Goal: Navigation & Orientation: Understand site structure

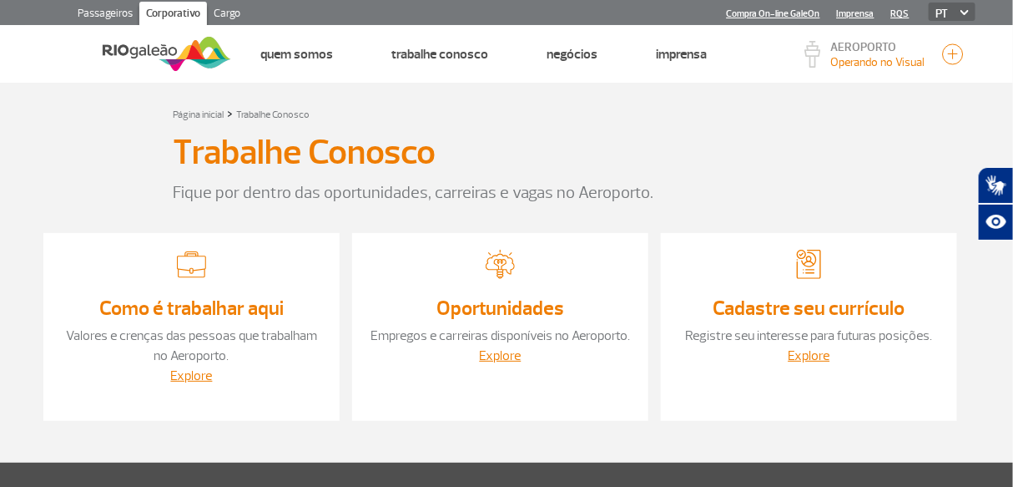
click at [151, 47] on img at bounding box center [167, 53] width 129 height 41
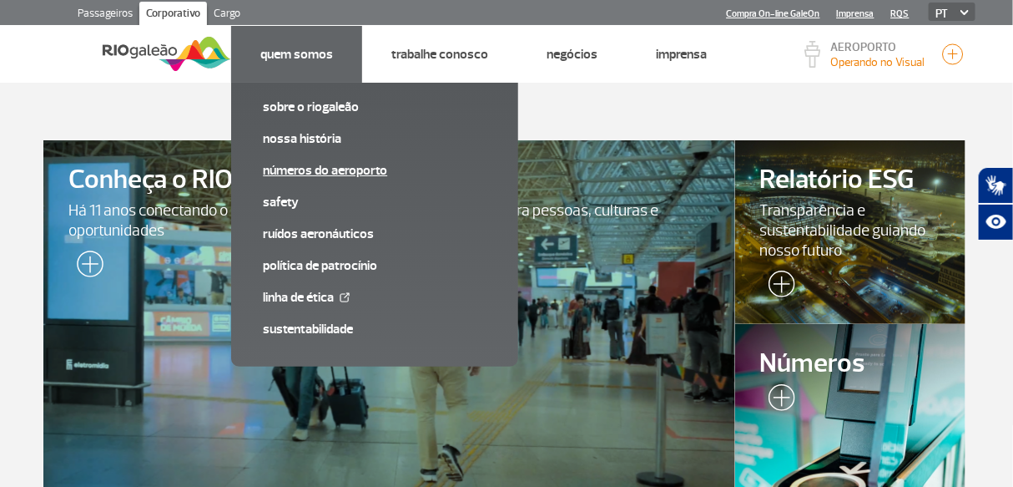
click at [308, 174] on link "Números do Aeroporto" at bounding box center [375, 170] width 224 height 18
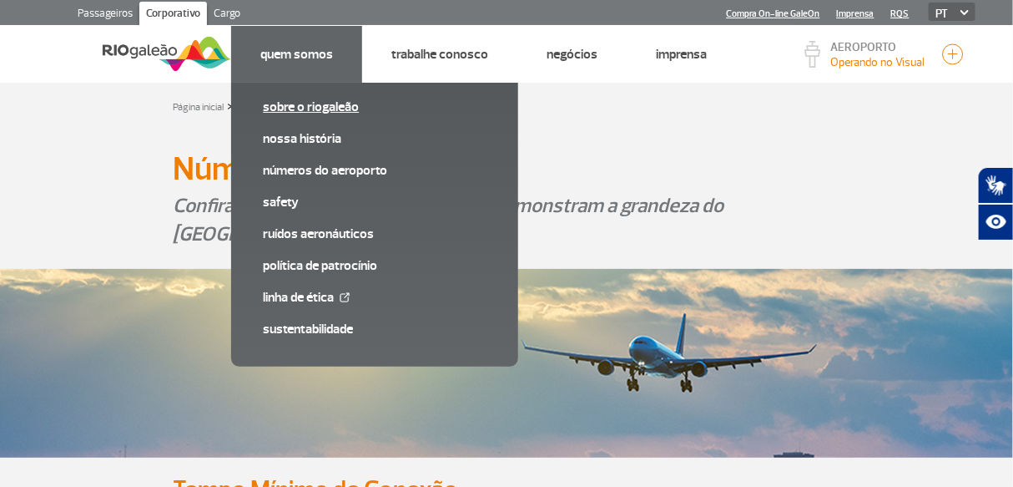
click at [326, 103] on link "Sobre o RIOgaleão" at bounding box center [375, 107] width 224 height 18
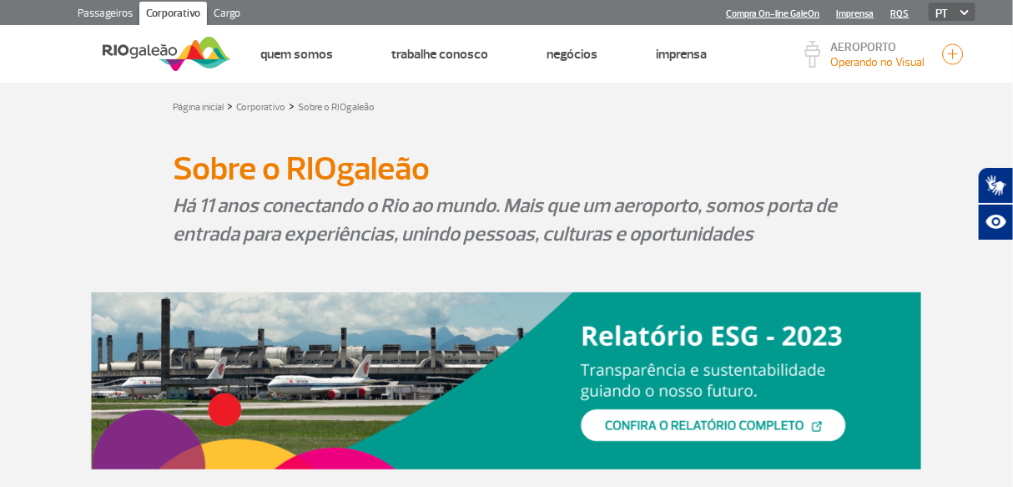
click at [577, 106] on div "Página inicial > Corporativo > Sobre o RIOgaleão" at bounding box center [507, 106] width 668 height 20
